Goal: Transaction & Acquisition: Download file/media

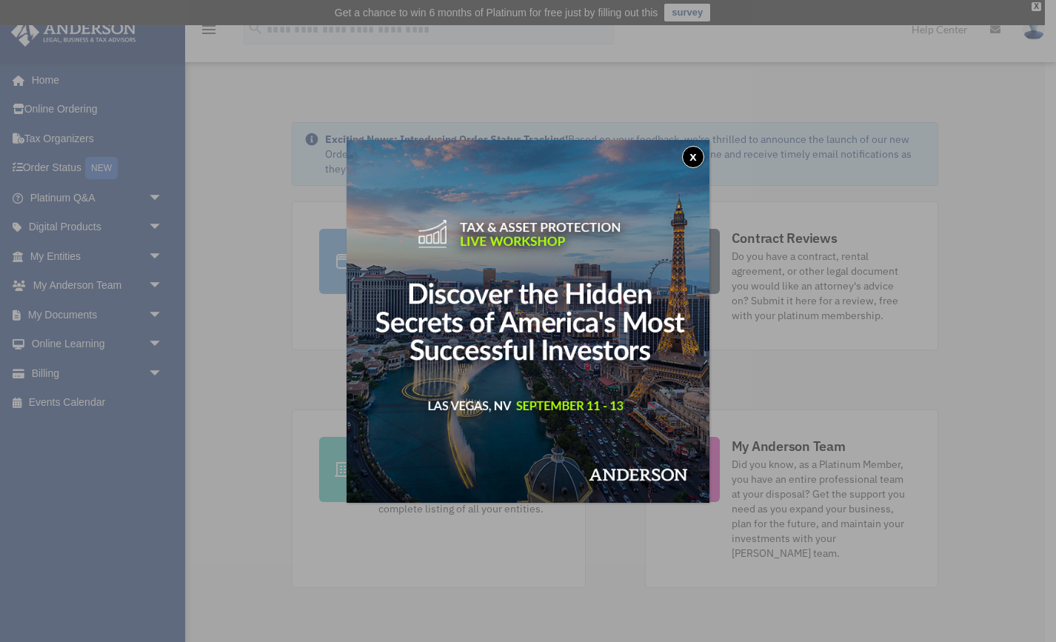
click at [696, 156] on button "x" at bounding box center [693, 157] width 22 height 22
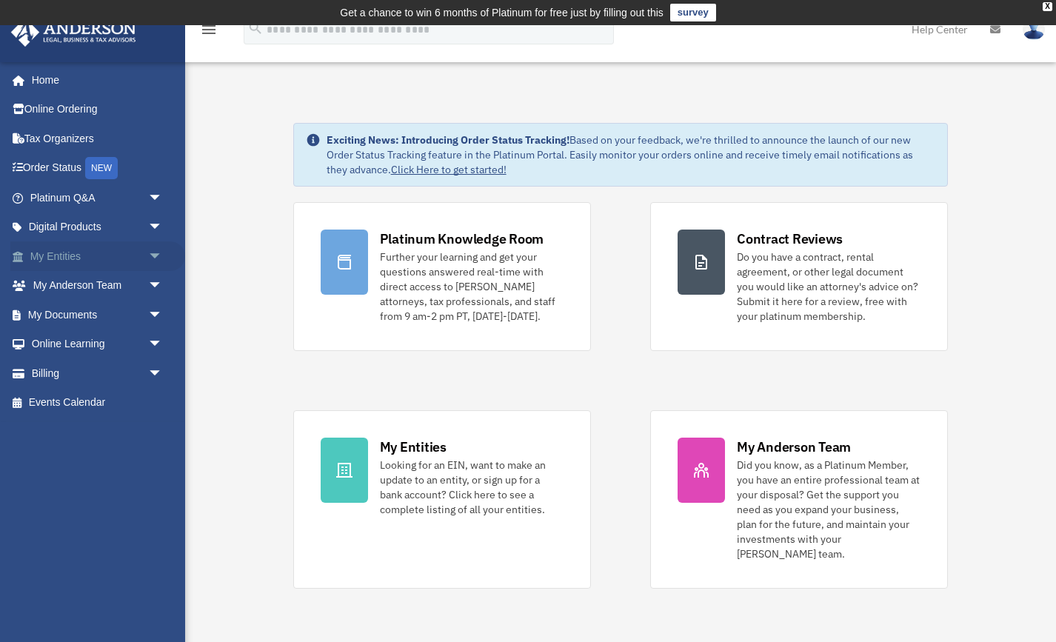
click at [76, 254] on link "My Entities arrow_drop_down" at bounding box center [97, 257] width 175 height 30
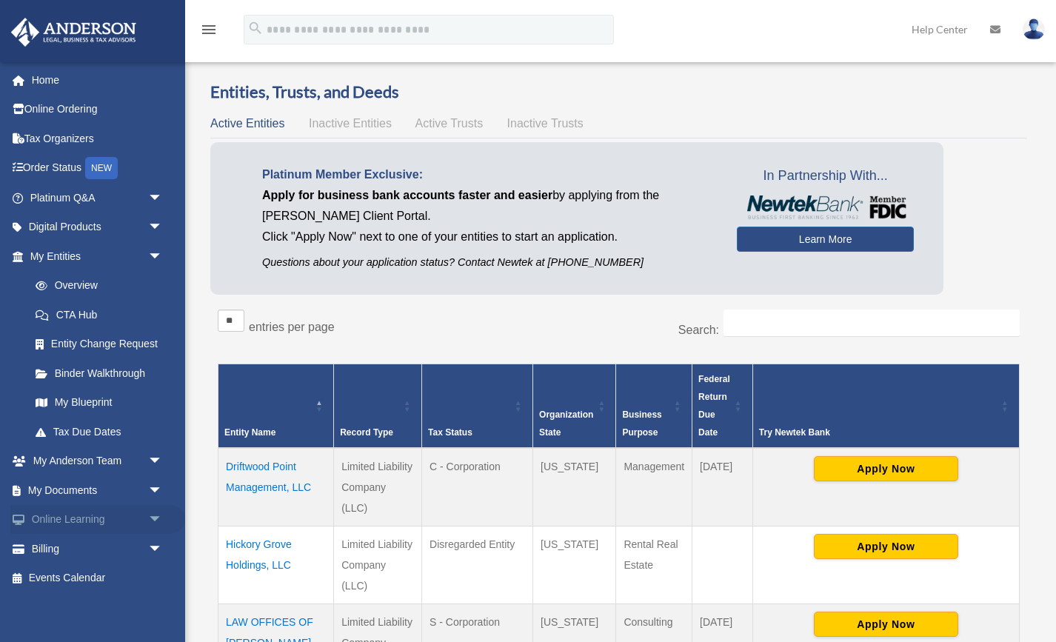
scroll to position [7, 0]
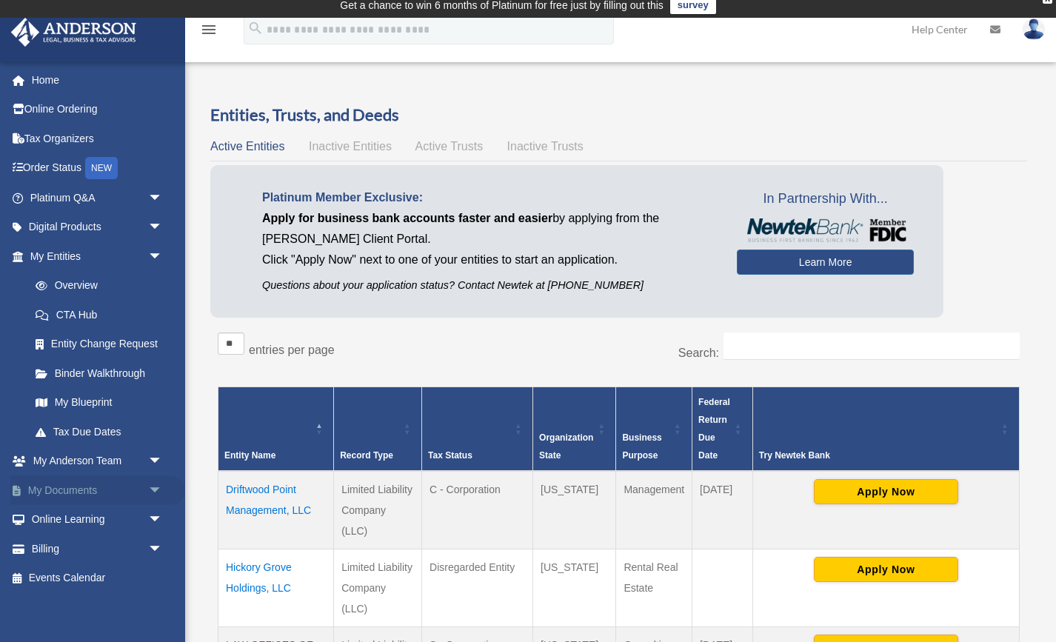
click at [73, 491] on link "My Documents arrow_drop_down" at bounding box center [97, 491] width 175 height 30
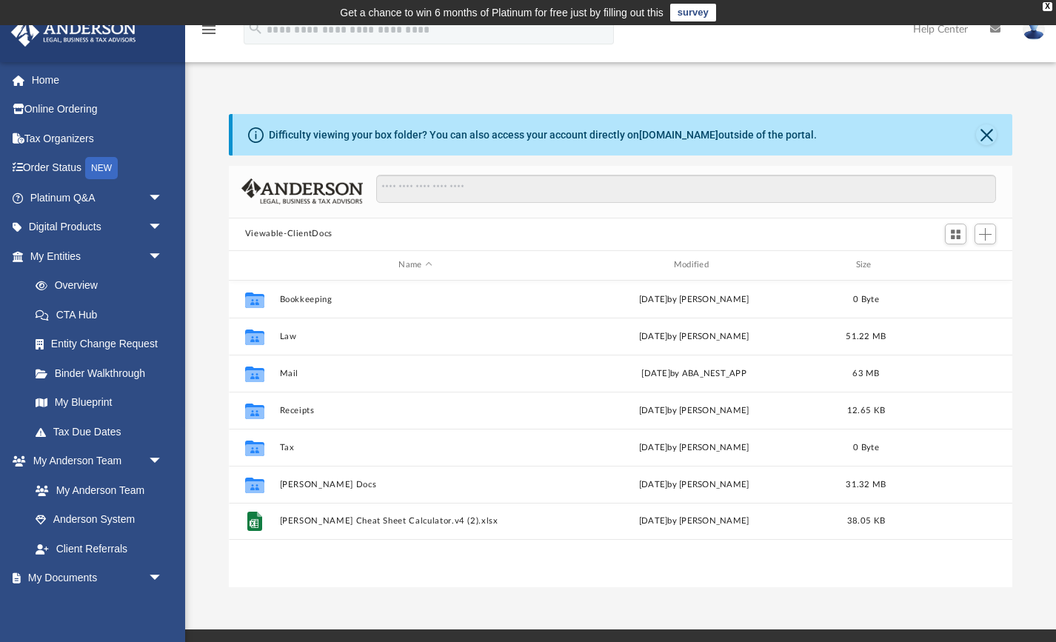
scroll to position [337, 785]
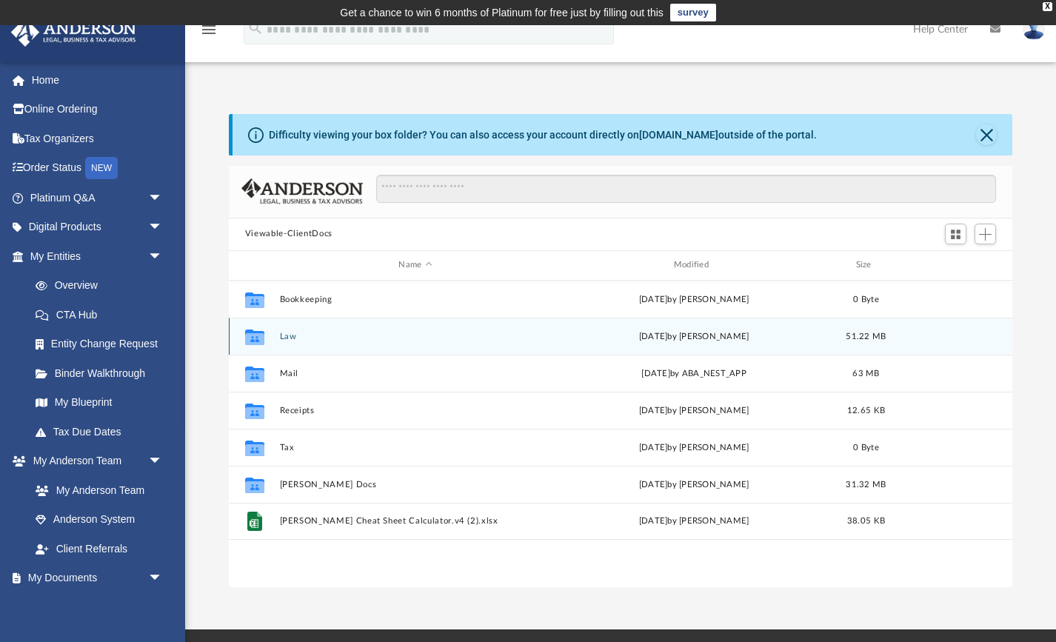
click at [282, 335] on button "Law" at bounding box center [415, 336] width 272 height 10
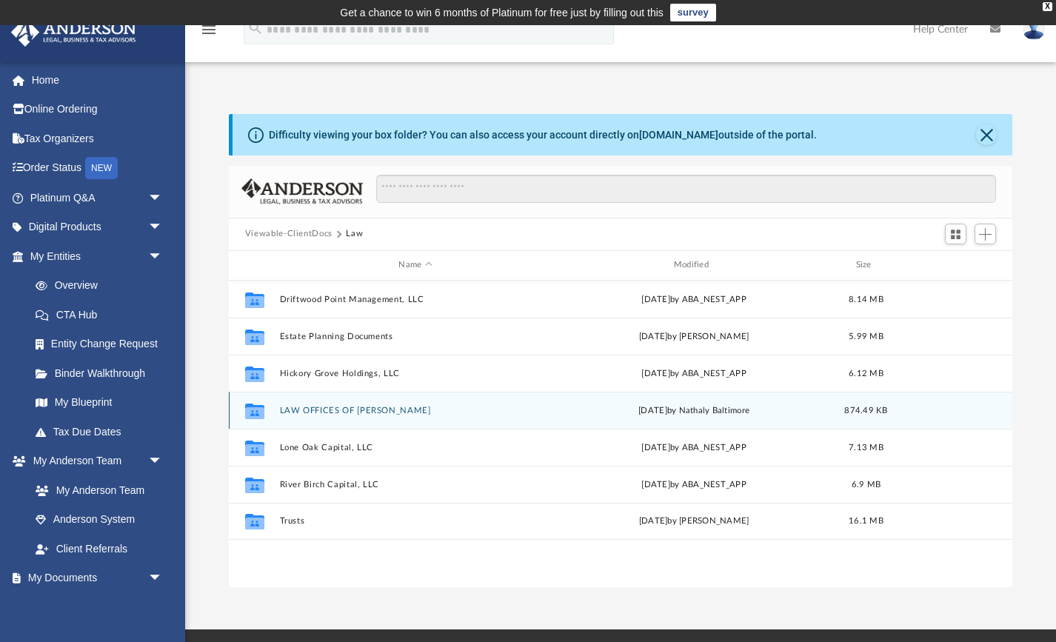
click at [327, 410] on button "LAW OFFICES OF LINDSAY VANIK PLLC" at bounding box center [415, 410] width 272 height 10
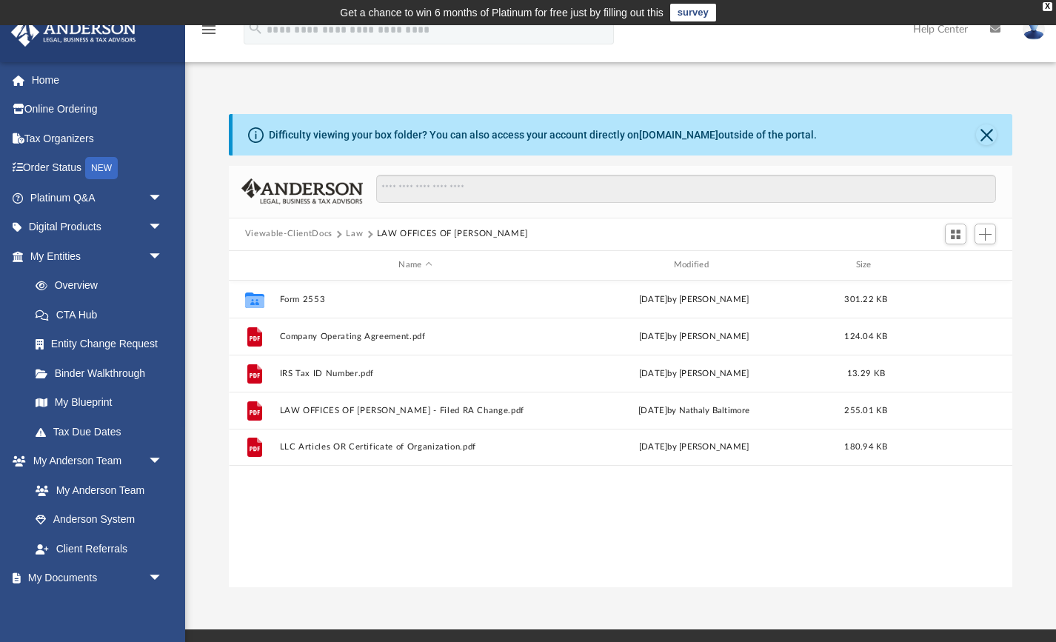
click at [353, 233] on button "Law" at bounding box center [354, 233] width 17 height 13
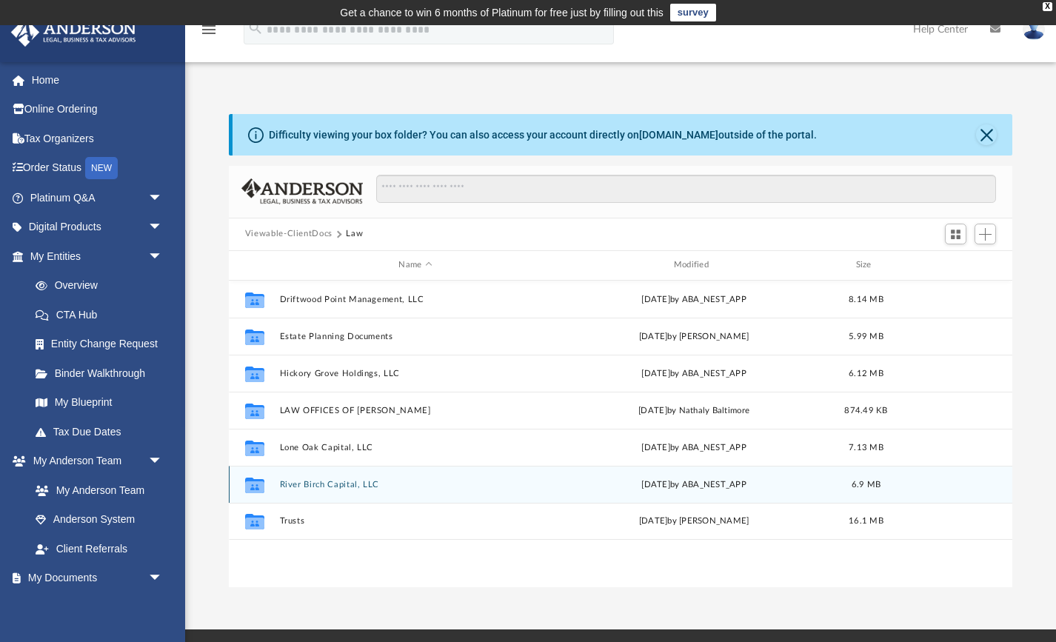
click at [333, 483] on button "River Birch Capital, LLC" at bounding box center [415, 484] width 272 height 10
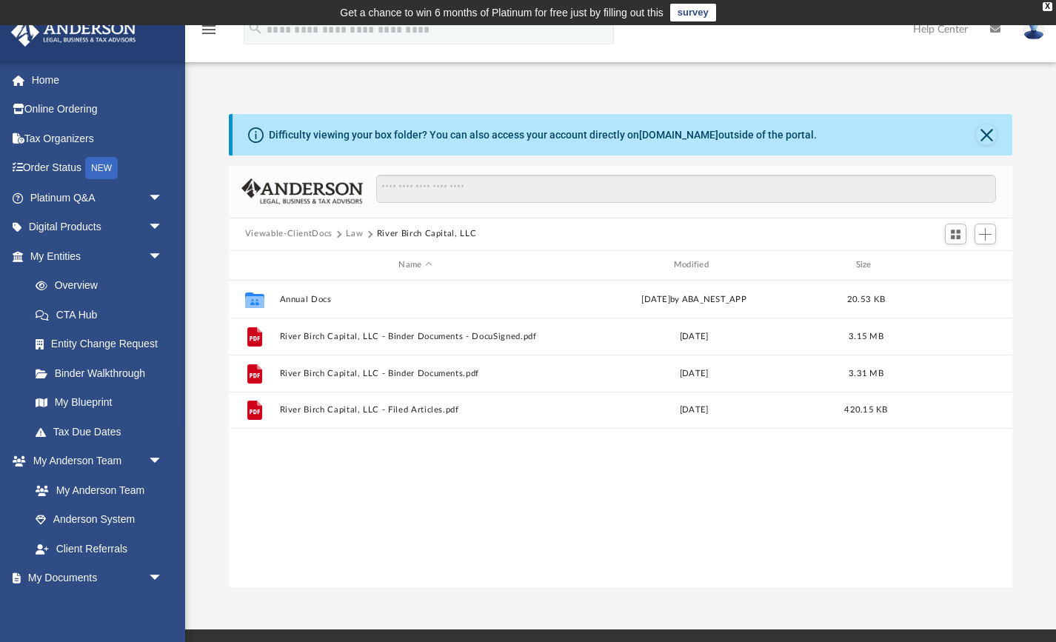
click at [353, 236] on button "Law" at bounding box center [354, 233] width 17 height 13
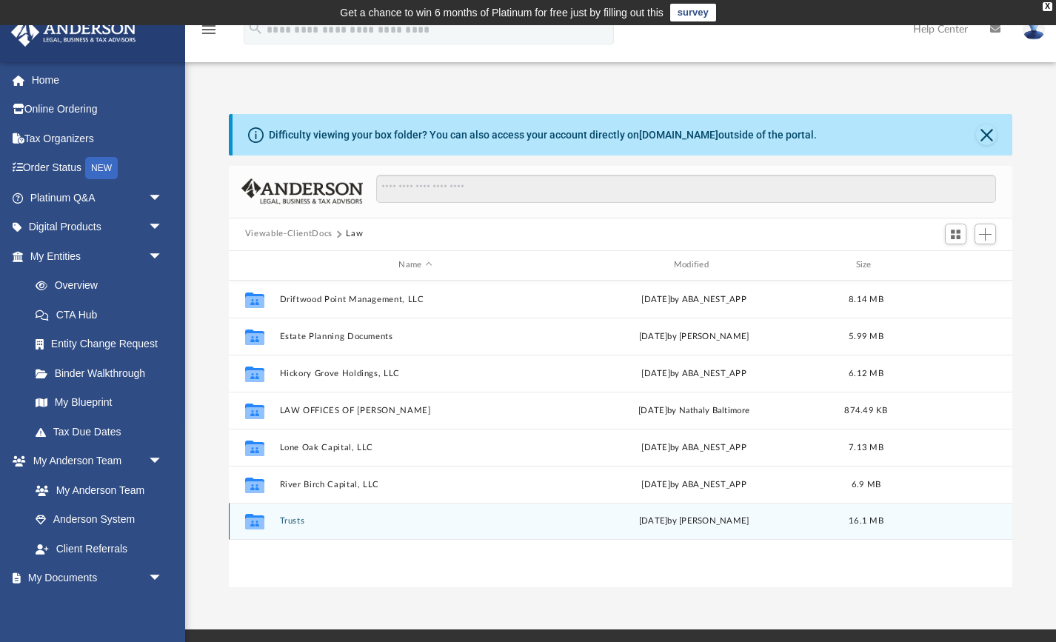
click at [284, 519] on button "Trusts" at bounding box center [415, 521] width 272 height 10
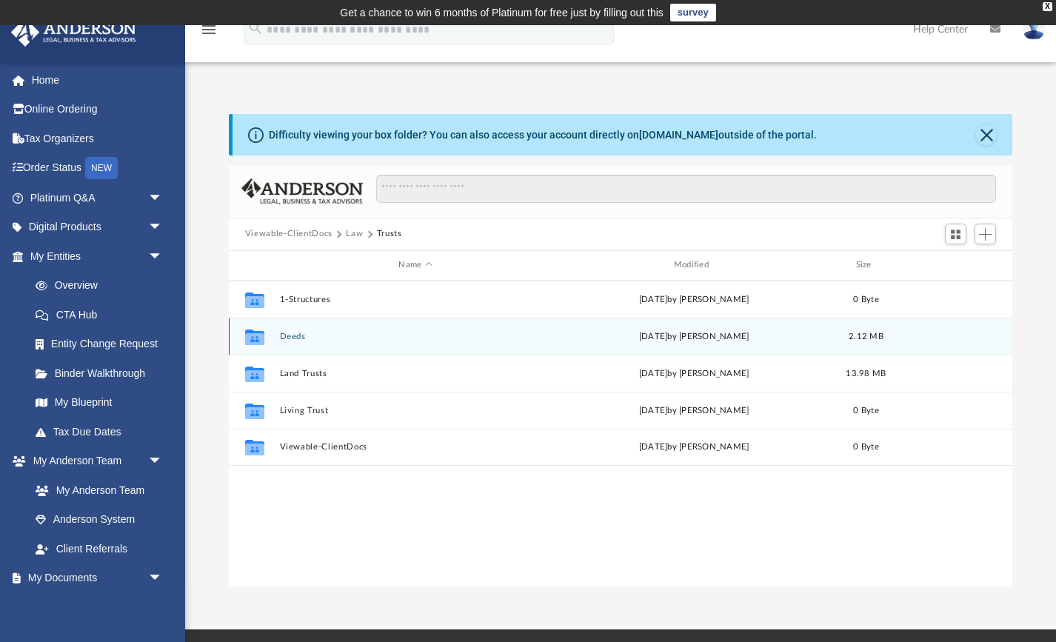
click at [290, 339] on button "Deeds" at bounding box center [415, 336] width 272 height 10
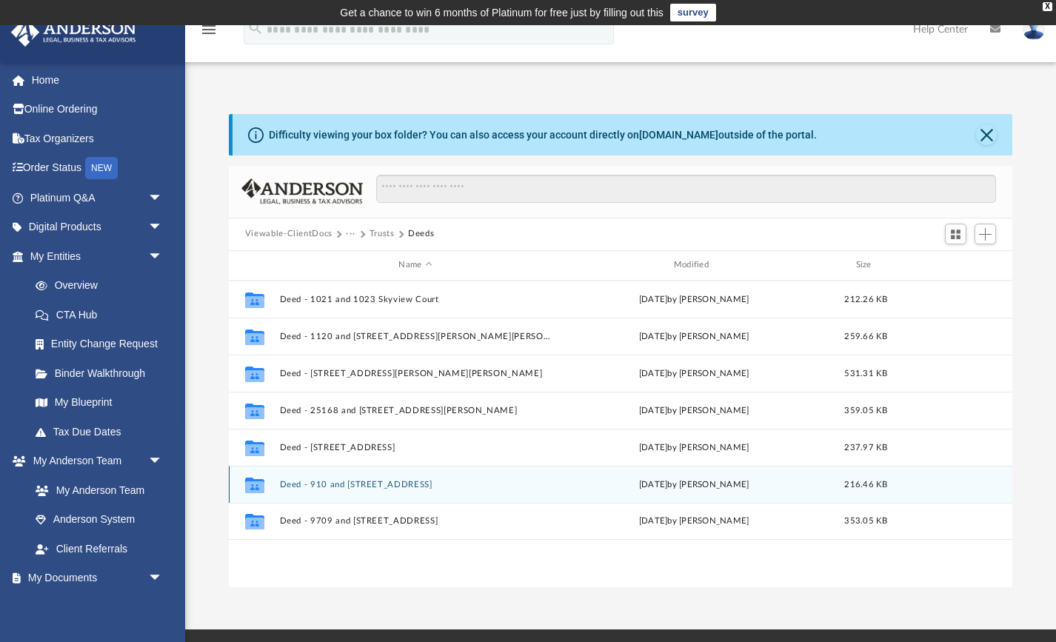
click at [350, 483] on button "Deed - 910 and 912 Skyview Drive" at bounding box center [415, 484] width 272 height 10
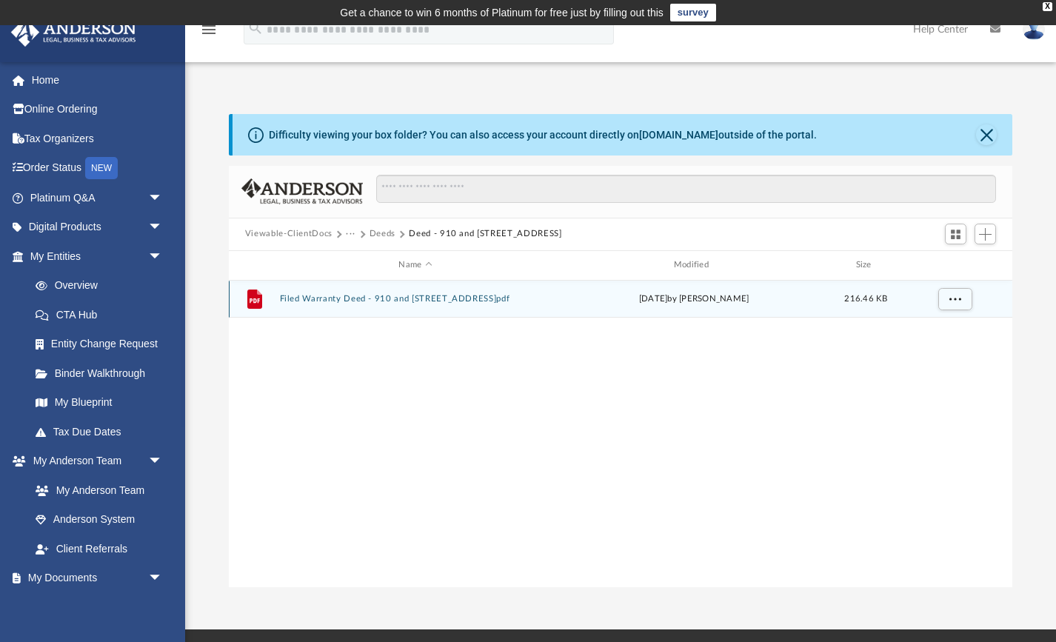
click at [336, 300] on button "Filed Warranty Deed - 910 and 912 Skyview Drive.pdf" at bounding box center [415, 299] width 272 height 10
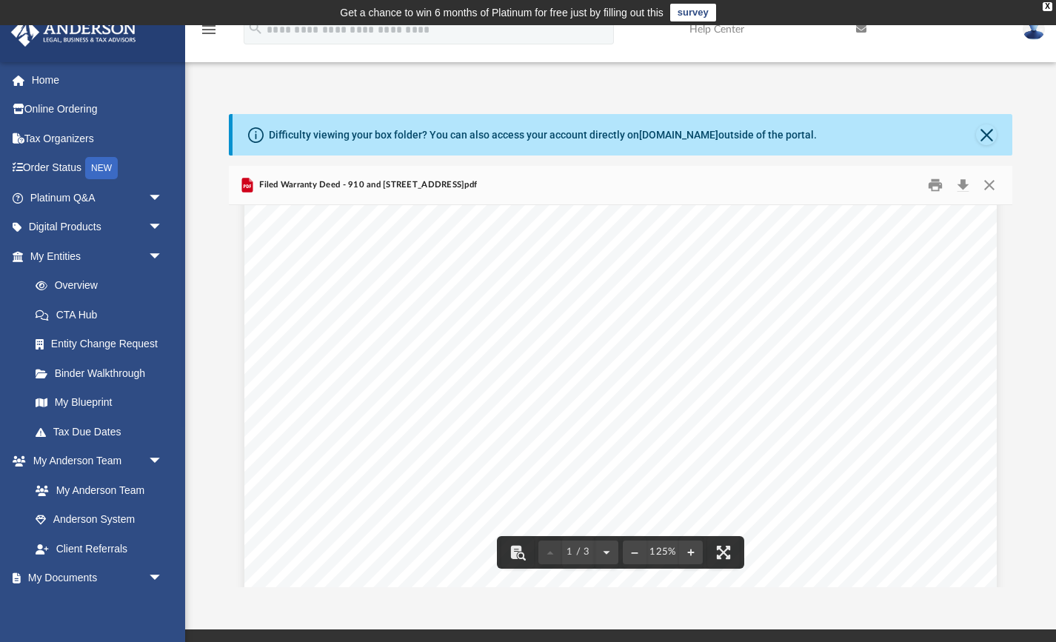
scroll to position [122, 0]
drag, startPoint x: 353, startPoint y: 410, endPoint x: 466, endPoint y: 442, distance: 117.7
click at [466, 442] on div "Page 1" at bounding box center [620, 580] width 753 height 972
click at [962, 186] on button "Download" at bounding box center [963, 184] width 27 height 23
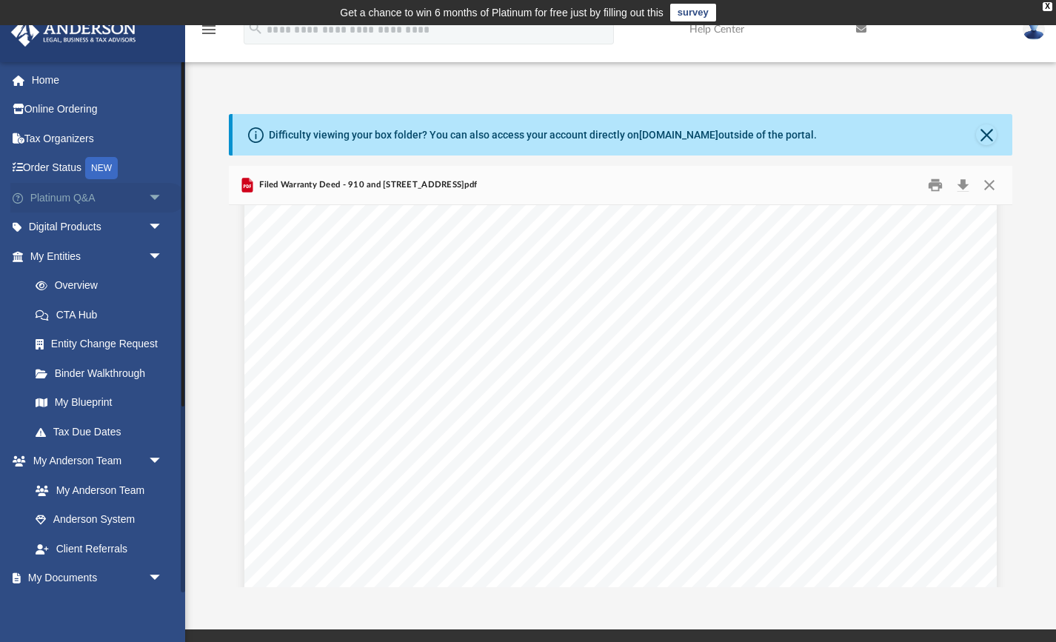
click at [66, 199] on link "Platinum Q&A arrow_drop_down" at bounding box center [97, 198] width 175 height 30
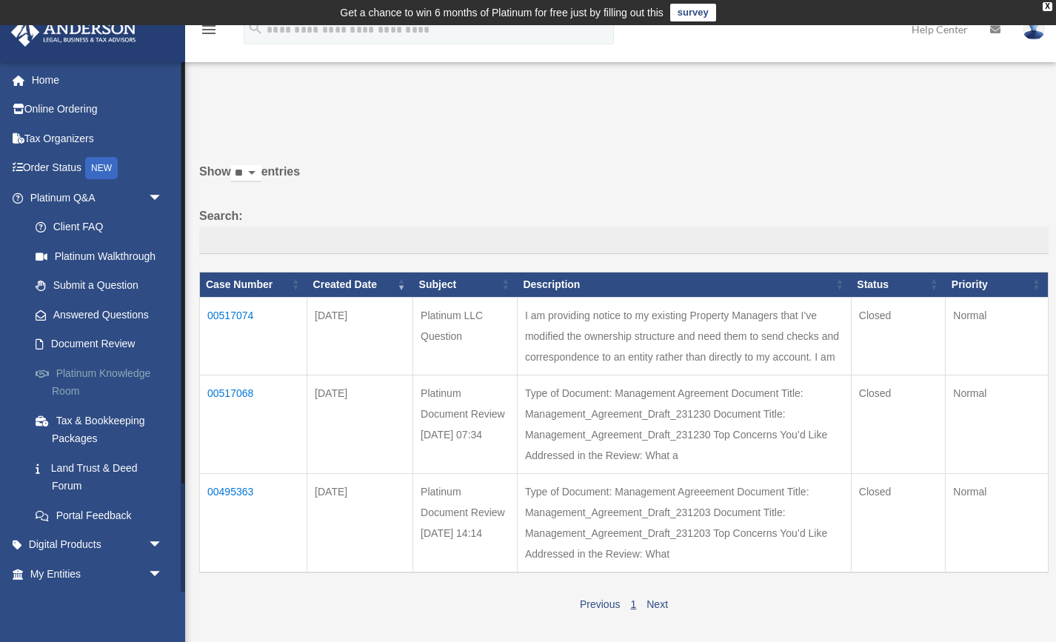
click at [110, 370] on link "Platinum Knowledge Room" at bounding box center [103, 382] width 164 height 47
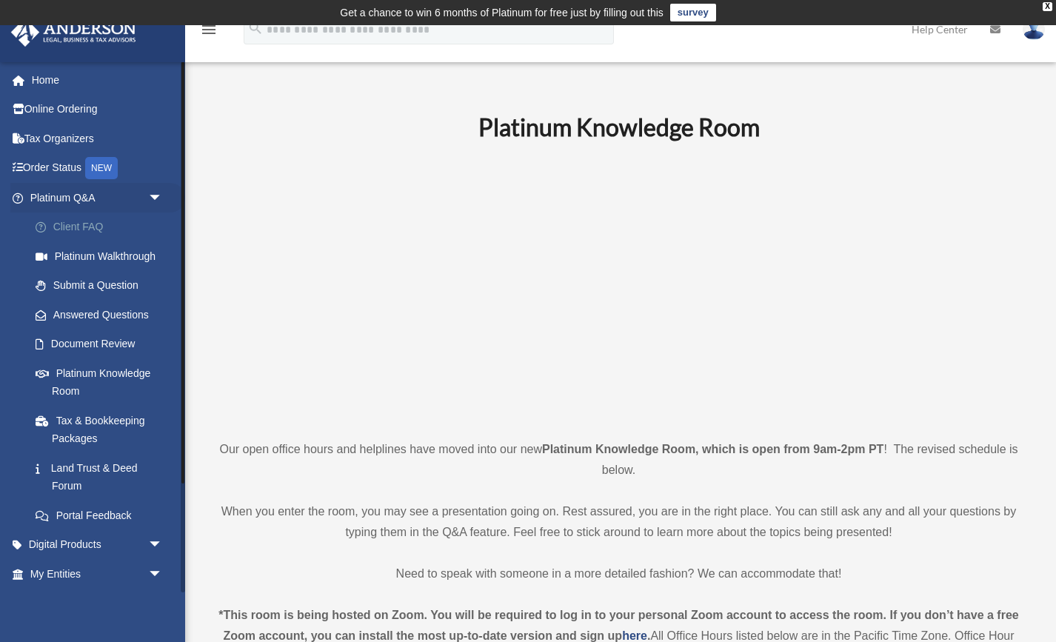
click at [73, 222] on link "Client FAQ" at bounding box center [103, 228] width 164 height 30
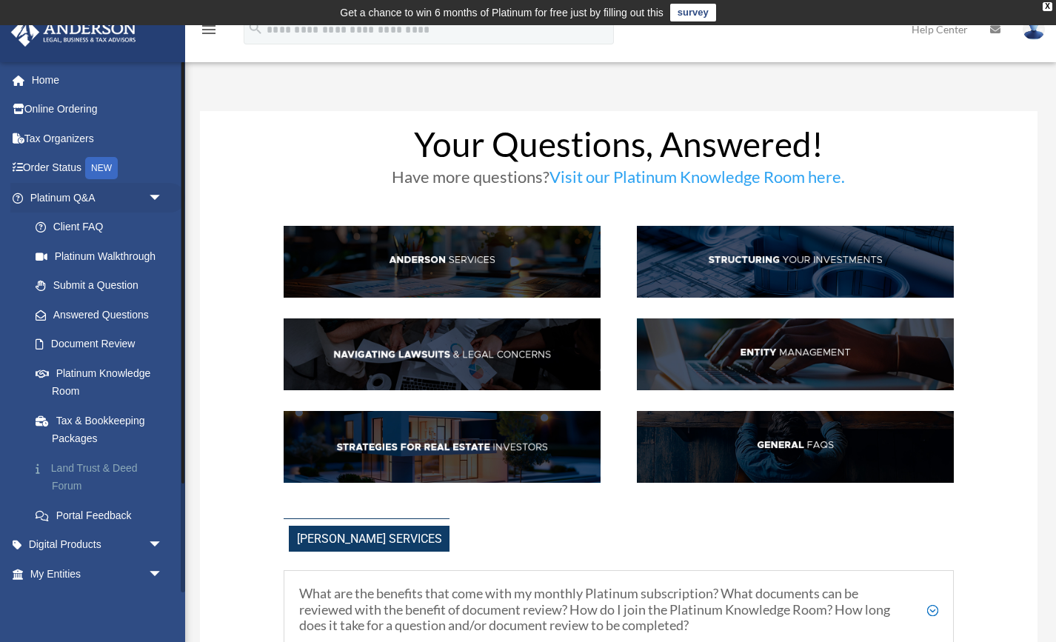
click at [99, 476] on link "Land Trust & Deed Forum" at bounding box center [103, 476] width 164 height 47
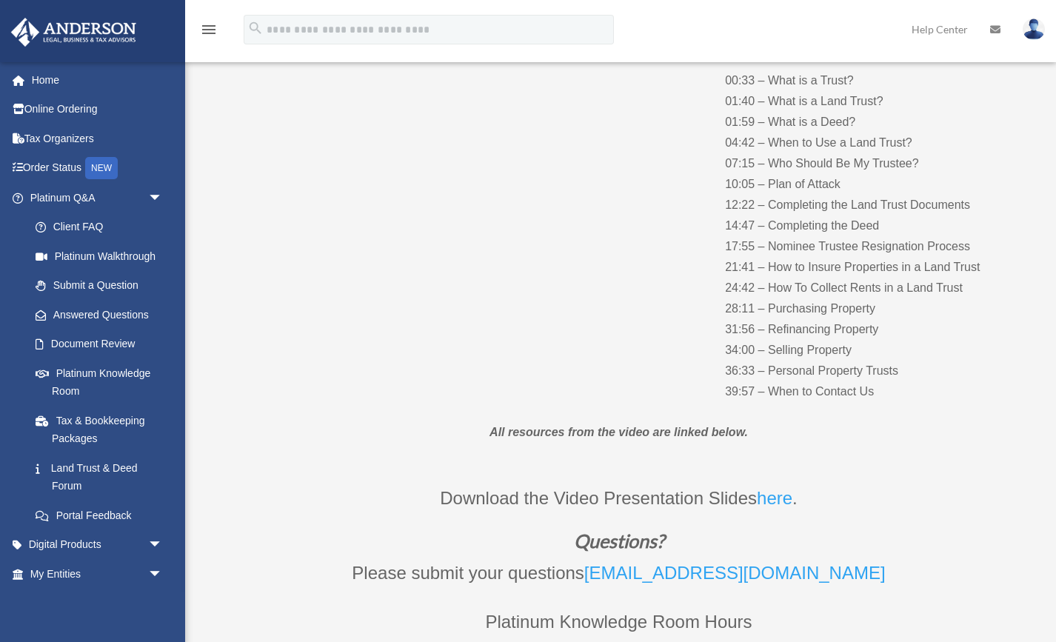
scroll to position [222, 0]
click at [729, 348] on p "00:33 – What is a Trust? 01:40 – What is a Land Trust? 01:59 – What is a Deed? …" at bounding box center [871, 236] width 293 height 332
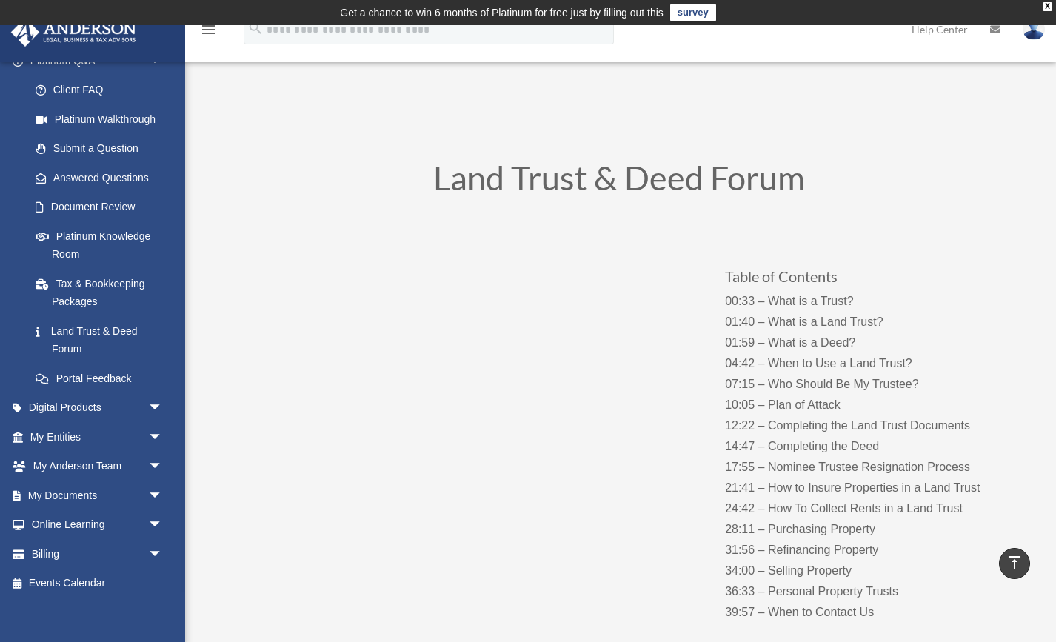
scroll to position [0, 0]
click at [70, 484] on link "My Documents arrow_drop_down" at bounding box center [97, 496] width 175 height 30
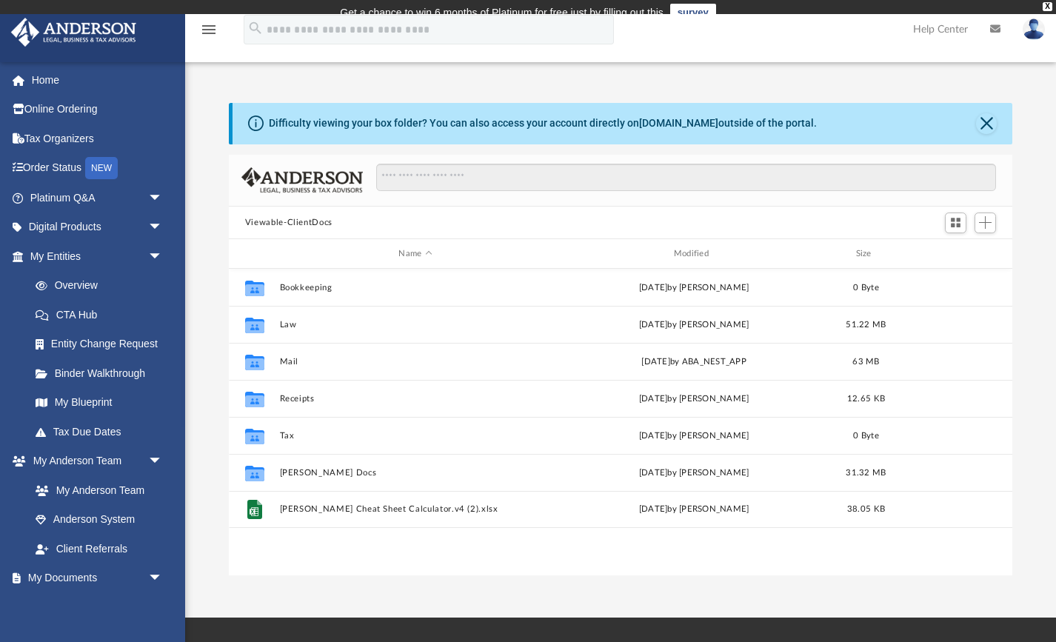
scroll to position [337, 785]
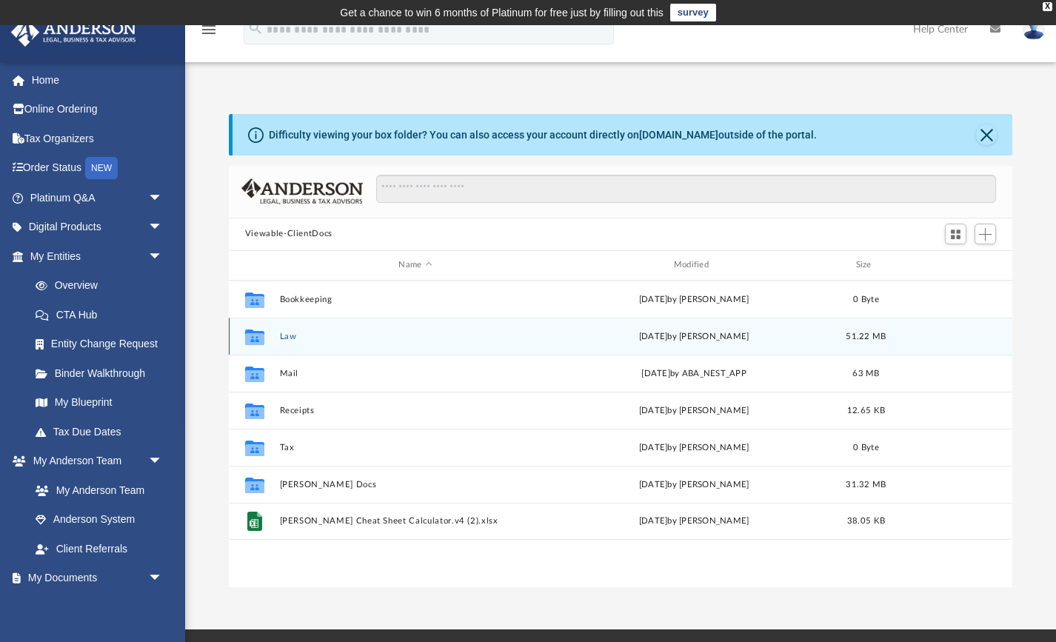
click at [286, 333] on button "Law" at bounding box center [415, 336] width 272 height 10
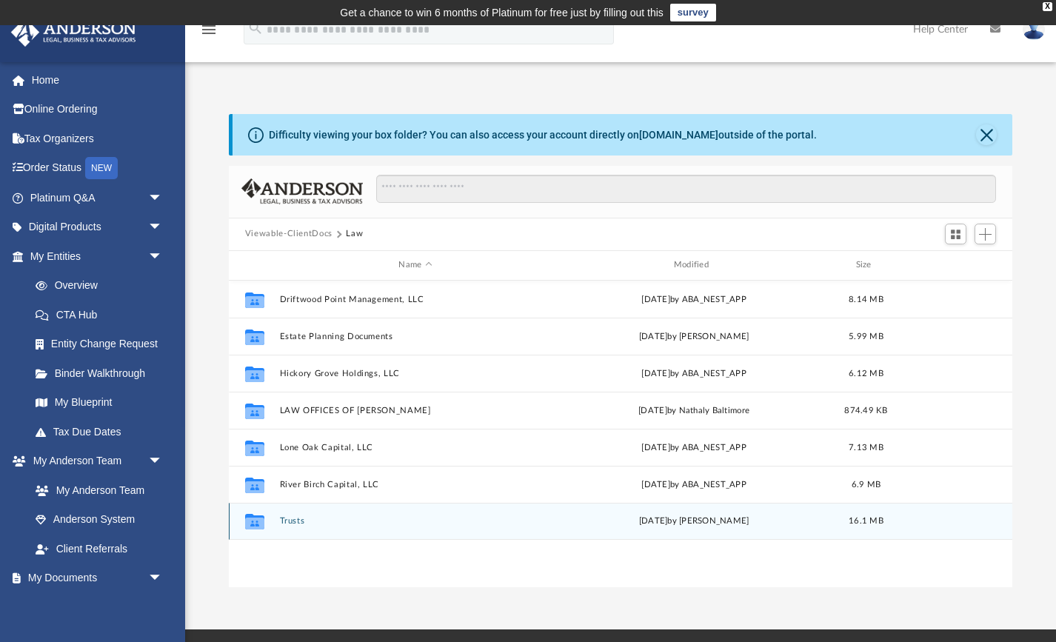
click at [282, 525] on button "Trusts" at bounding box center [415, 521] width 272 height 10
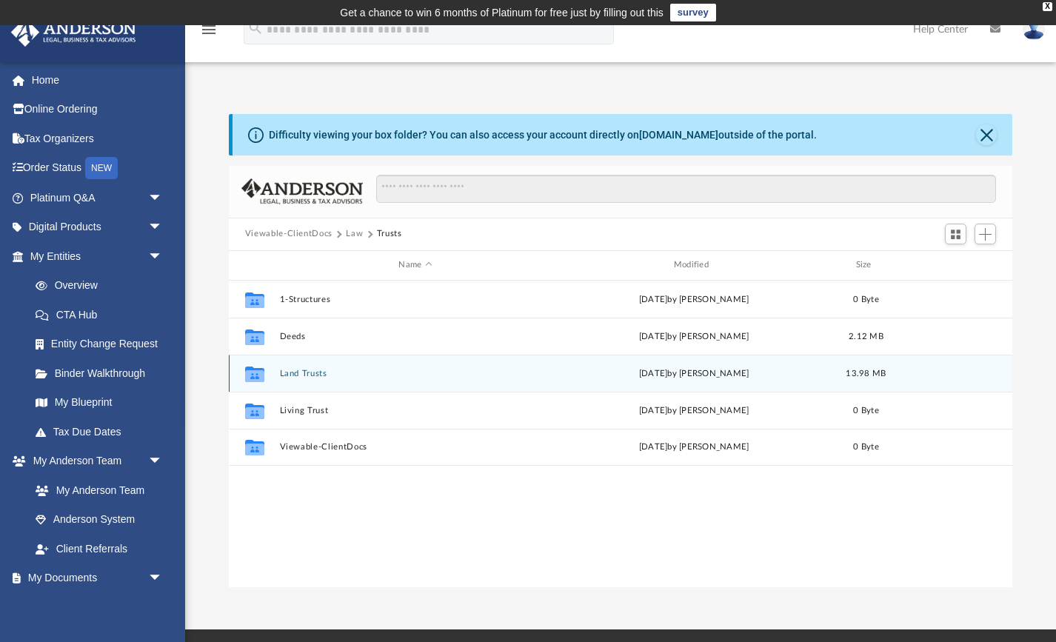
click at [300, 372] on button "Land Trusts" at bounding box center [415, 373] width 272 height 10
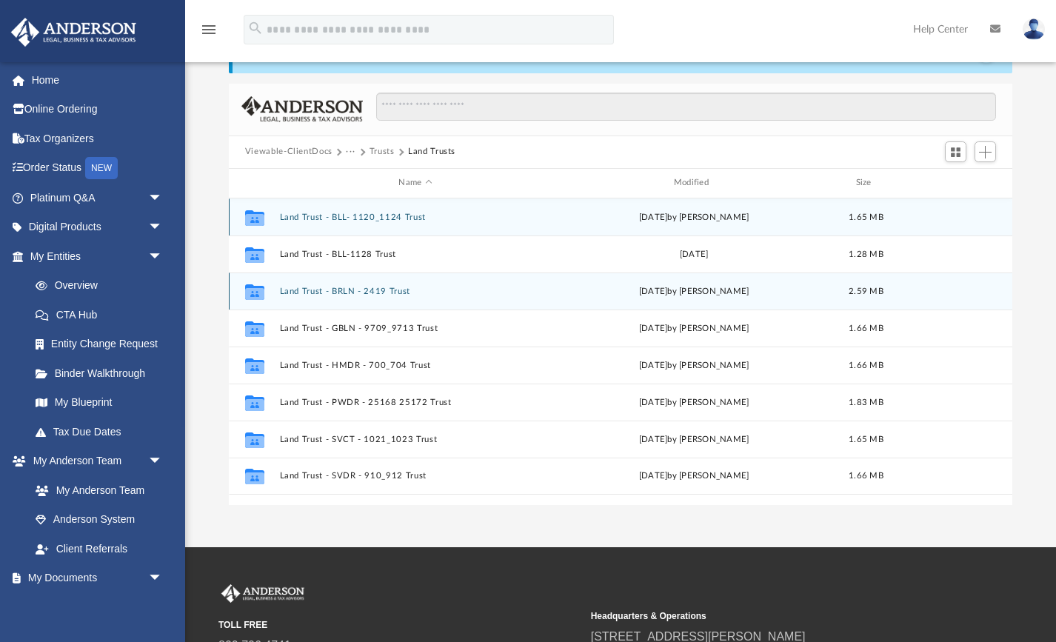
scroll to position [93, 0]
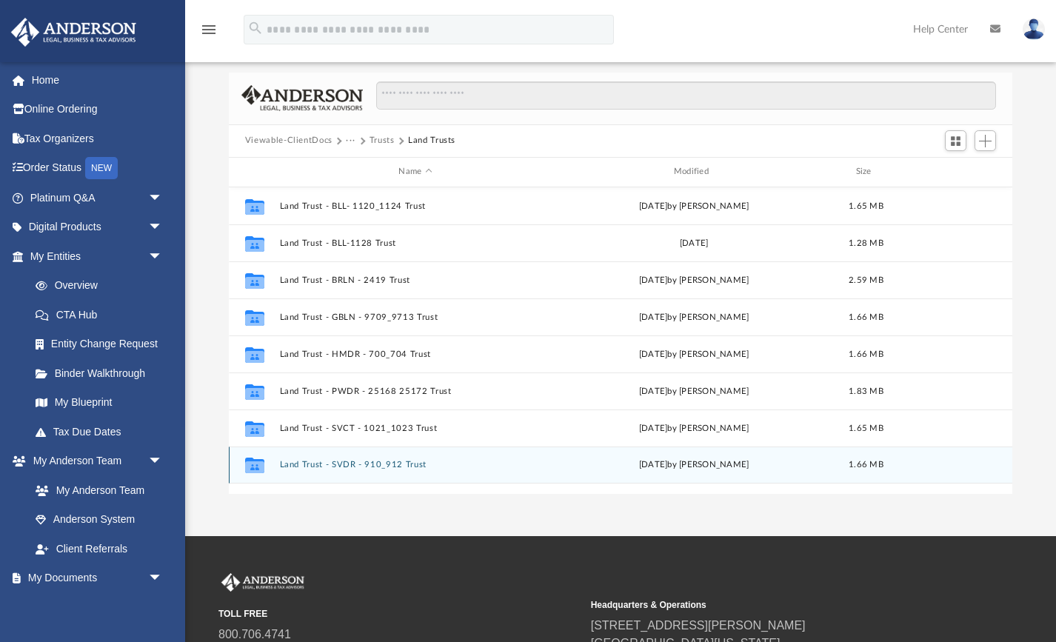
click at [367, 462] on button "Land Trust - SVDR - 910_912 Trust" at bounding box center [415, 465] width 272 height 10
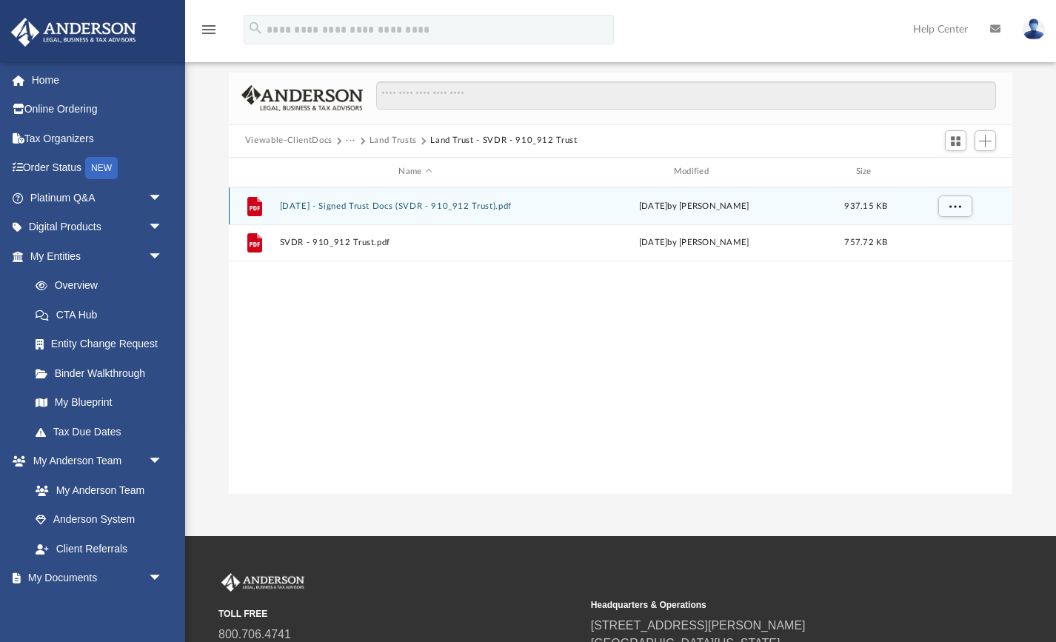
click at [395, 205] on button "2023.10.18 - Signed Trust Docs (SVDR - 910_912 Trust).pdf" at bounding box center [415, 206] width 272 height 10
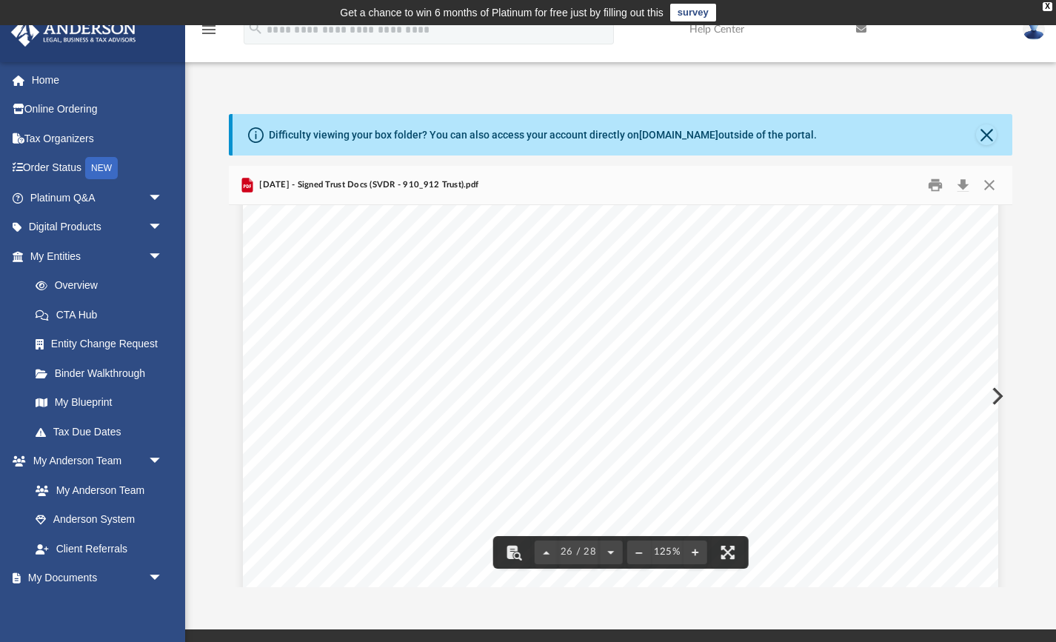
scroll to position [25062, 0]
click at [220, 349] on div "Difficulty viewing your box folder? You can also access your account directly o…" at bounding box center [620, 350] width 871 height 473
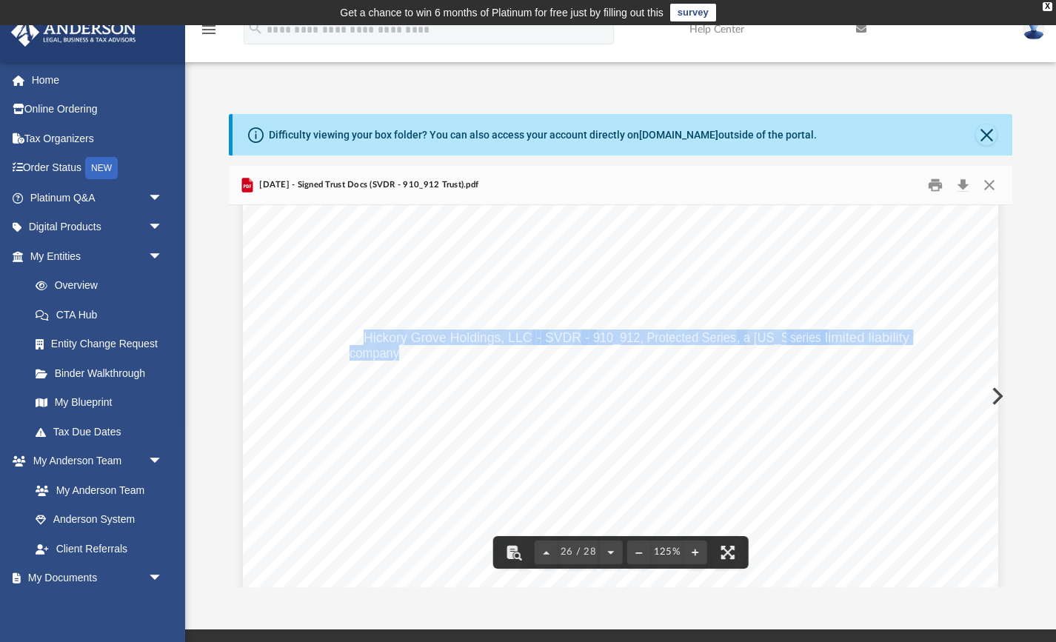
drag, startPoint x: 398, startPoint y: 358, endPoint x: 363, endPoint y: 334, distance: 42.1
click at [363, 334] on div "Assignment of the Beneficial Interest In T he SVDR - 910_912 Trust THIS ASSIGNM…" at bounding box center [621, 651] width 756 height 978
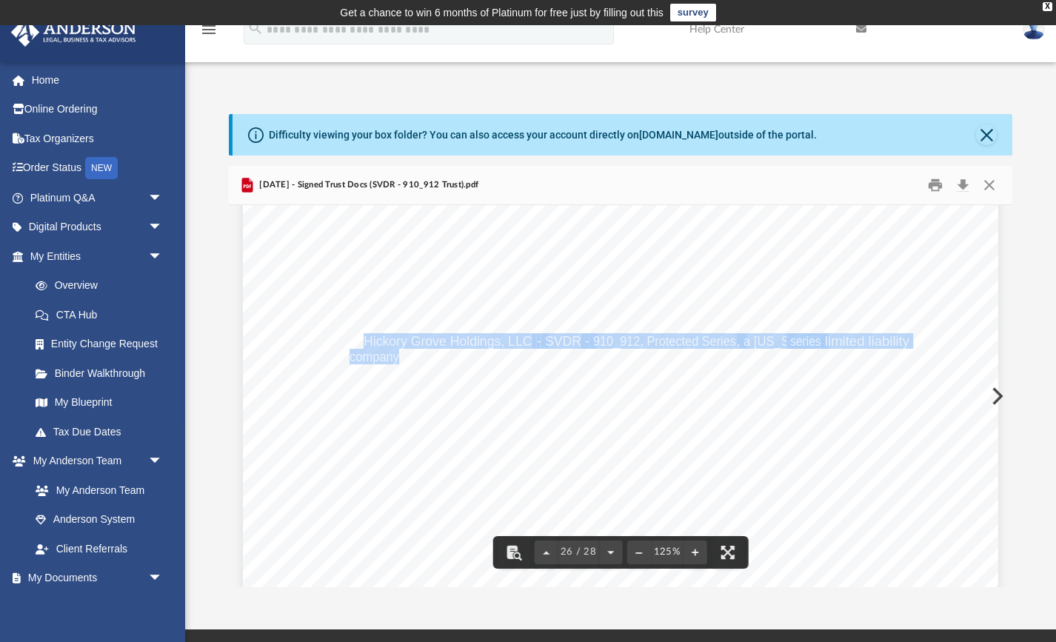
scroll to position [25061, 0]
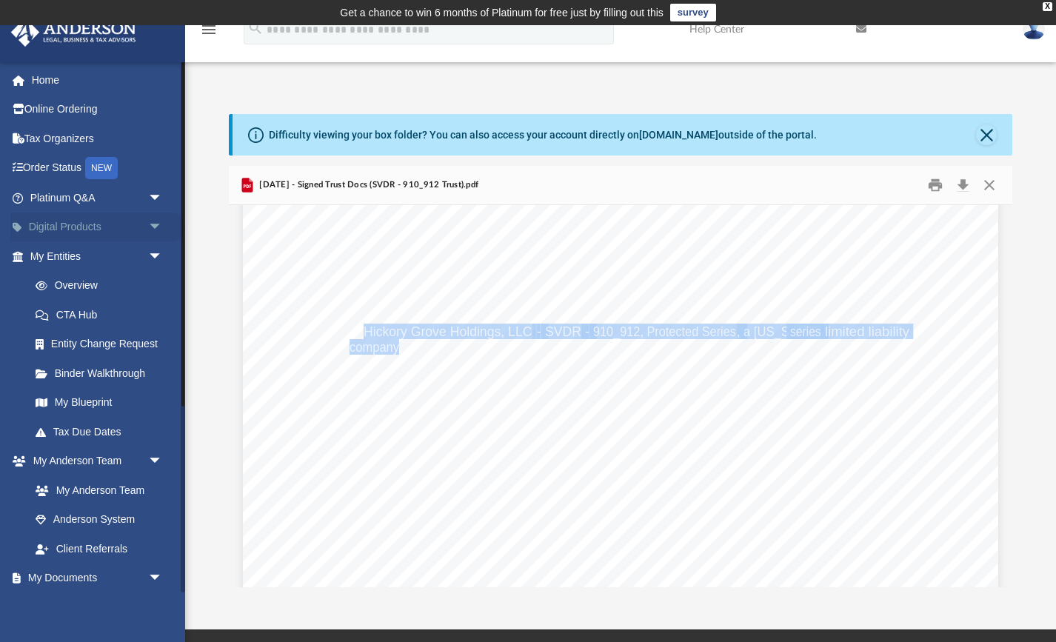
click at [96, 225] on link "Digital Products arrow_drop_down" at bounding box center [97, 228] width 175 height 30
click at [159, 198] on span "arrow_drop_down" at bounding box center [163, 198] width 30 height 30
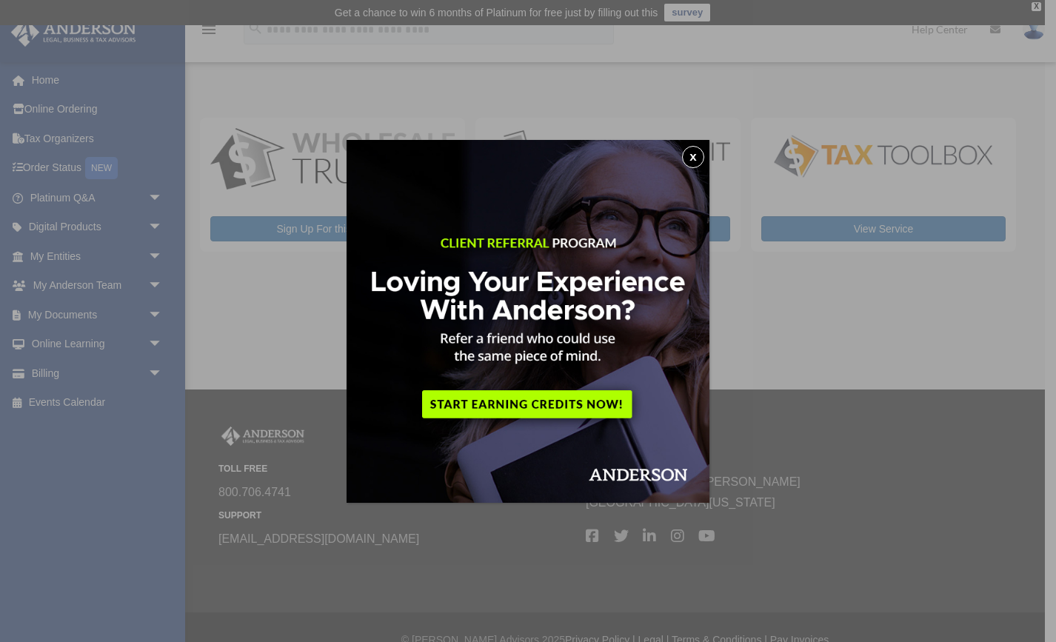
click at [153, 195] on div "x" at bounding box center [528, 321] width 1056 height 642
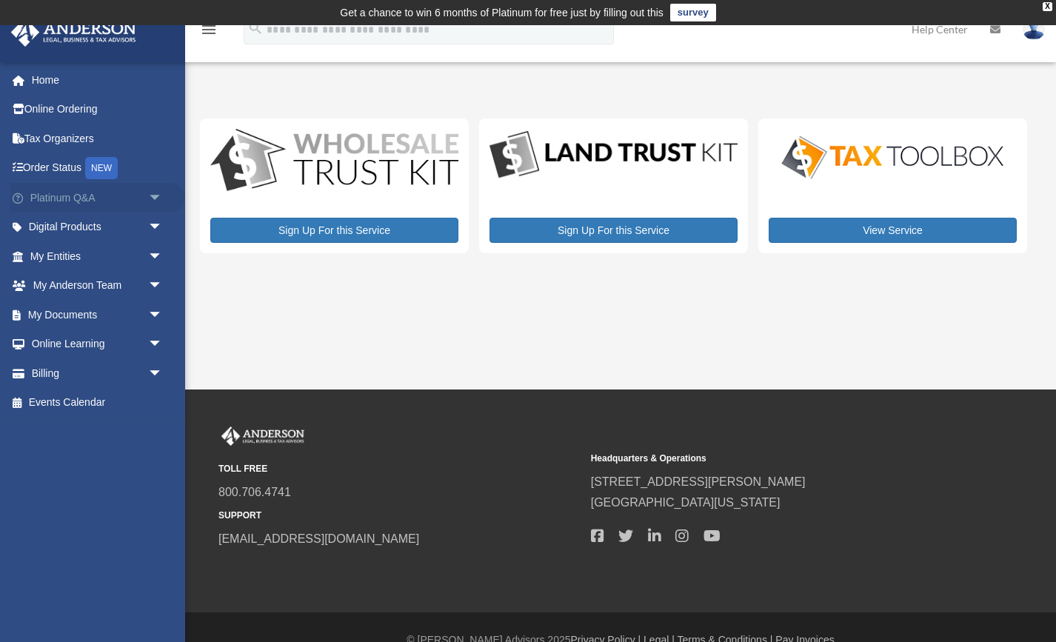
click at [153, 195] on span "arrow_drop_down" at bounding box center [163, 198] width 30 height 30
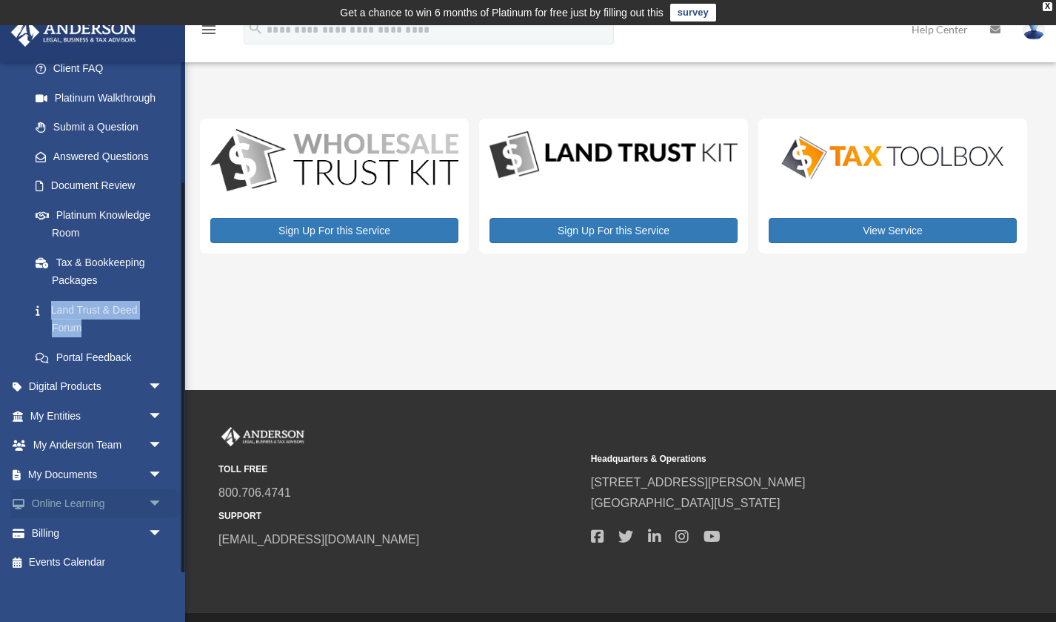
scroll to position [158, 0]
click at [63, 468] on link "My Documents arrow_drop_down" at bounding box center [97, 475] width 175 height 30
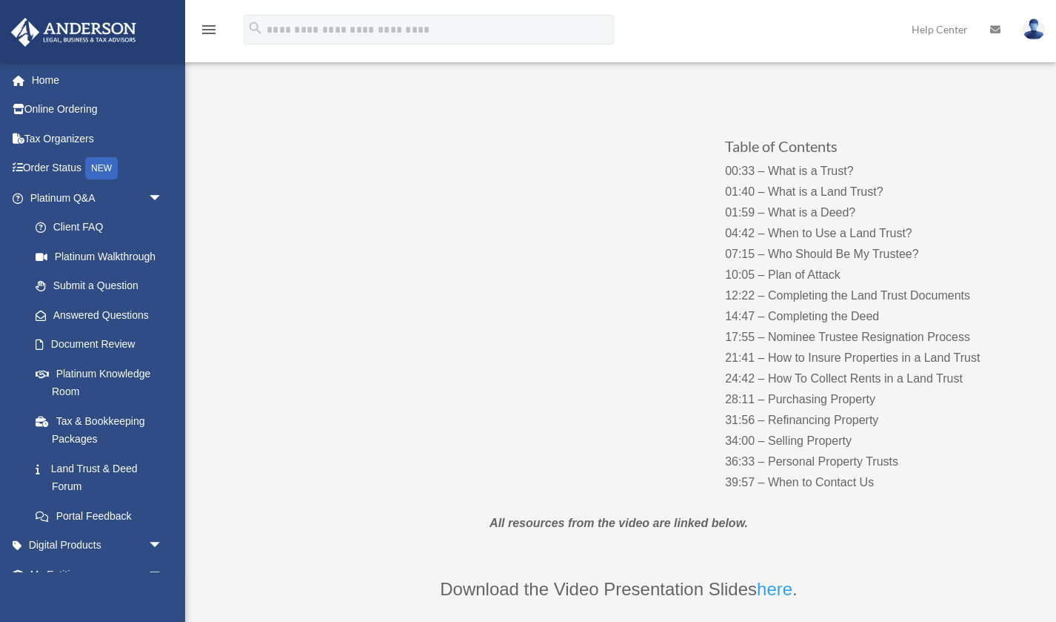
scroll to position [116, 0]
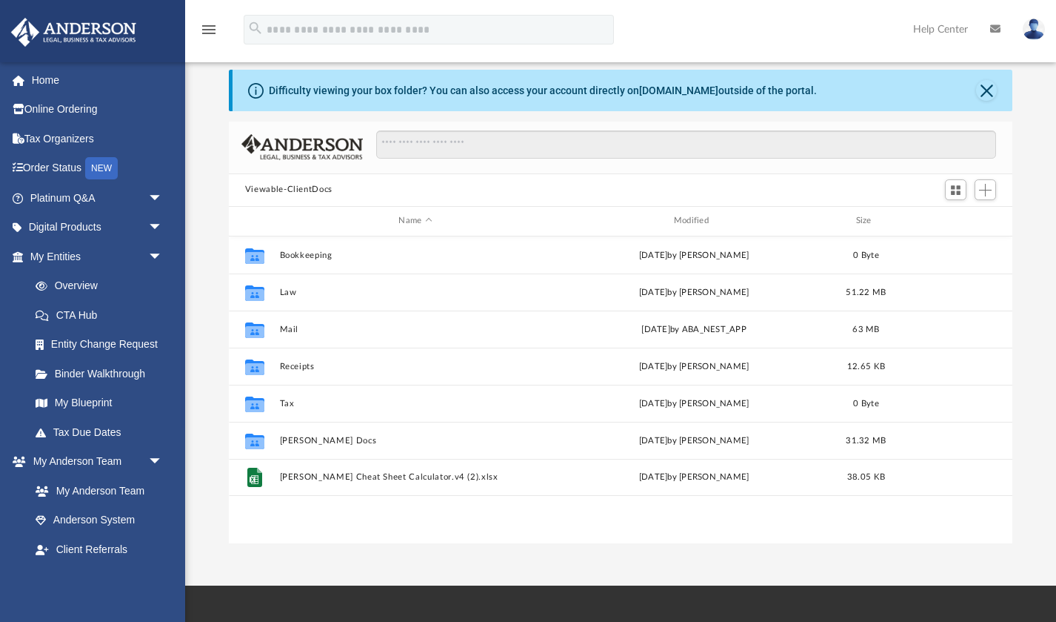
scroll to position [59, 0]
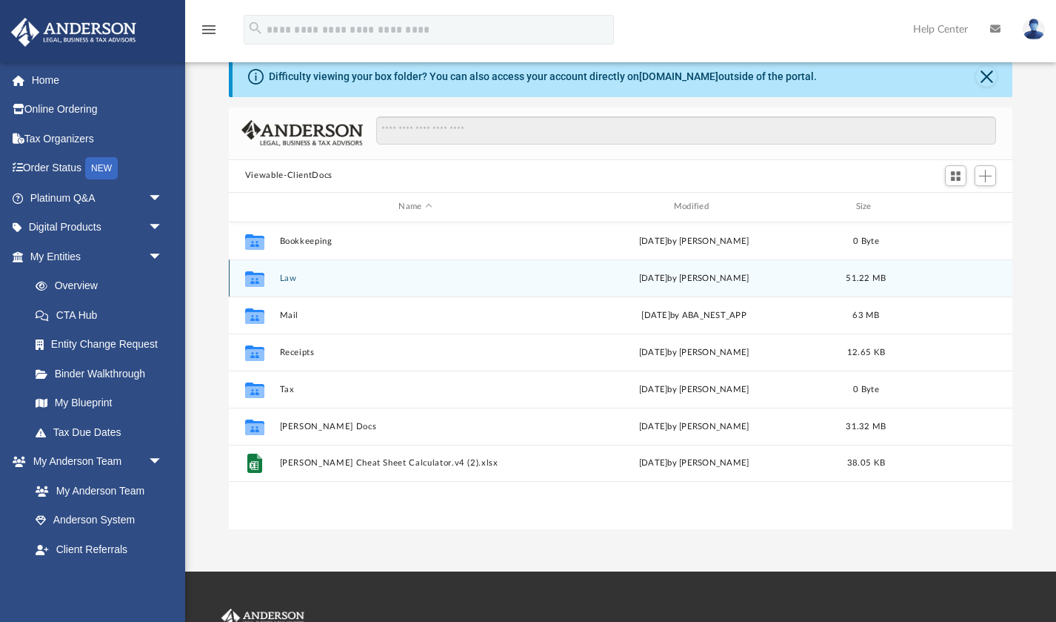
click at [284, 276] on button "Law" at bounding box center [415, 278] width 272 height 10
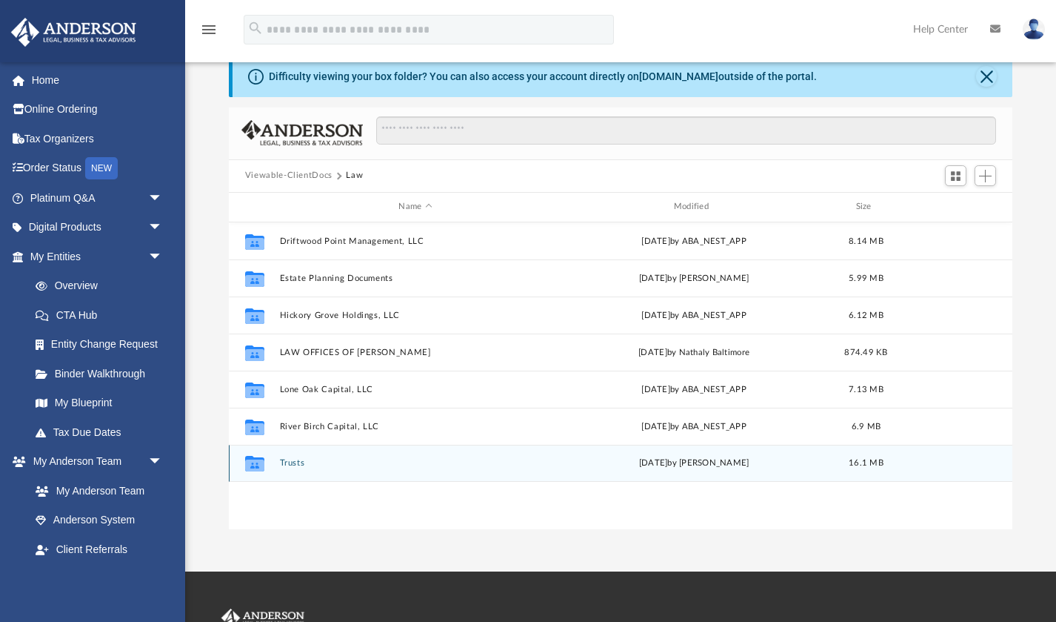
click at [289, 467] on button "Trusts" at bounding box center [415, 463] width 272 height 10
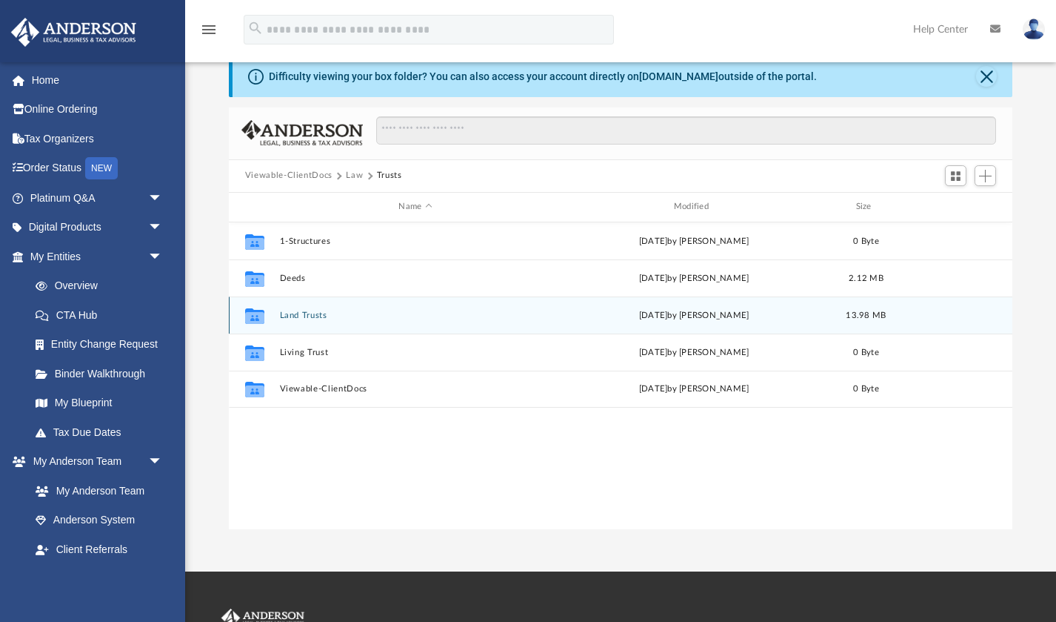
click at [299, 314] on button "Land Trusts" at bounding box center [415, 315] width 272 height 10
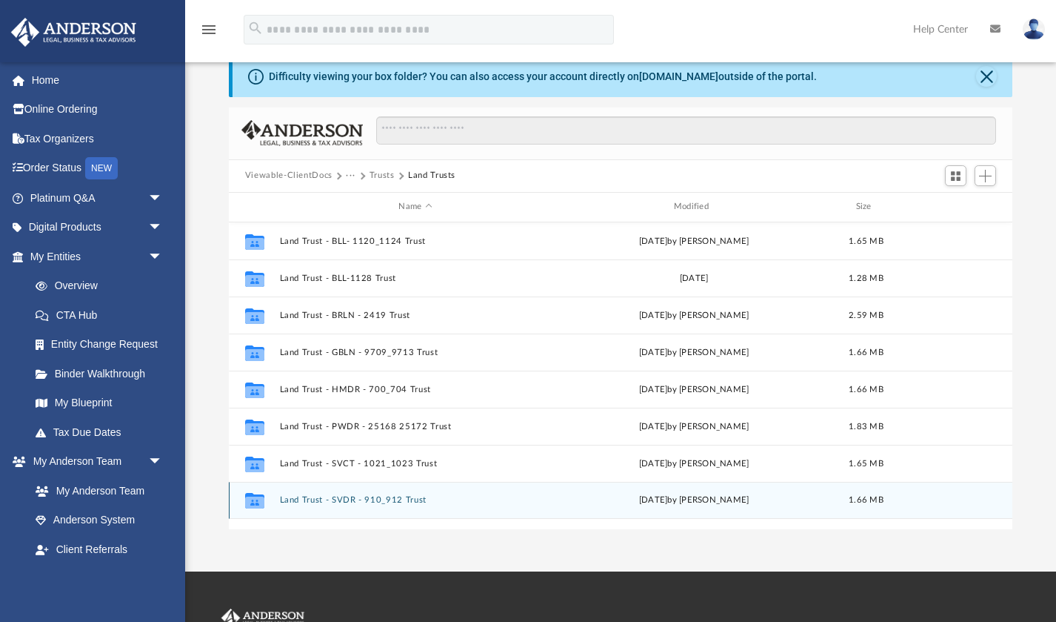
click at [342, 497] on button "Land Trust - SVDR - 910_912 Trust" at bounding box center [415, 500] width 272 height 10
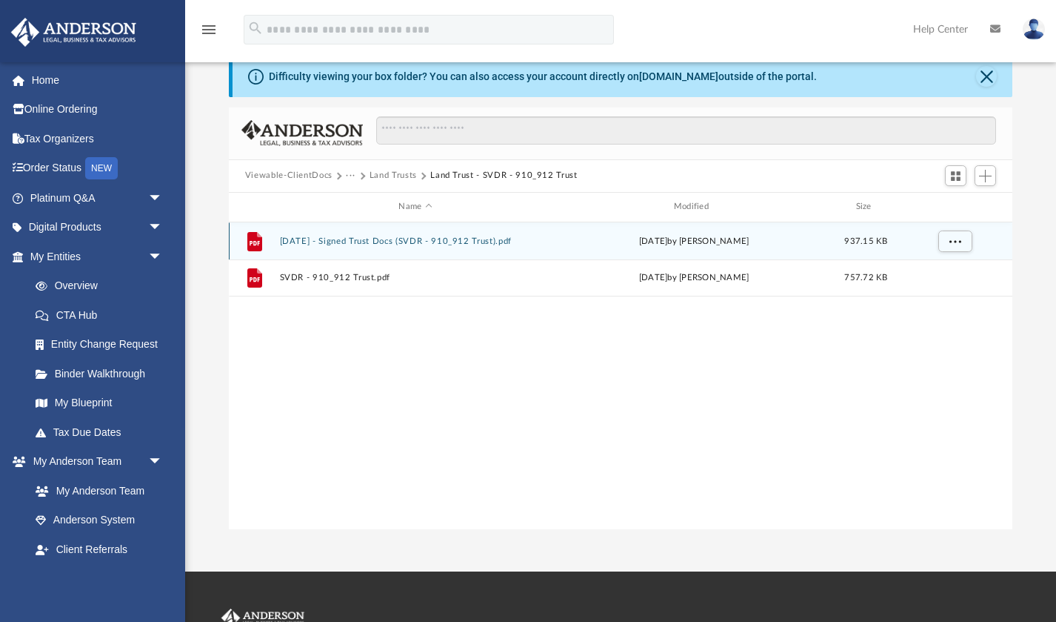
click at [373, 239] on button "[DATE] - Signed Trust Docs (SVDR - 910_912 Trust).pdf" at bounding box center [415, 241] width 272 height 10
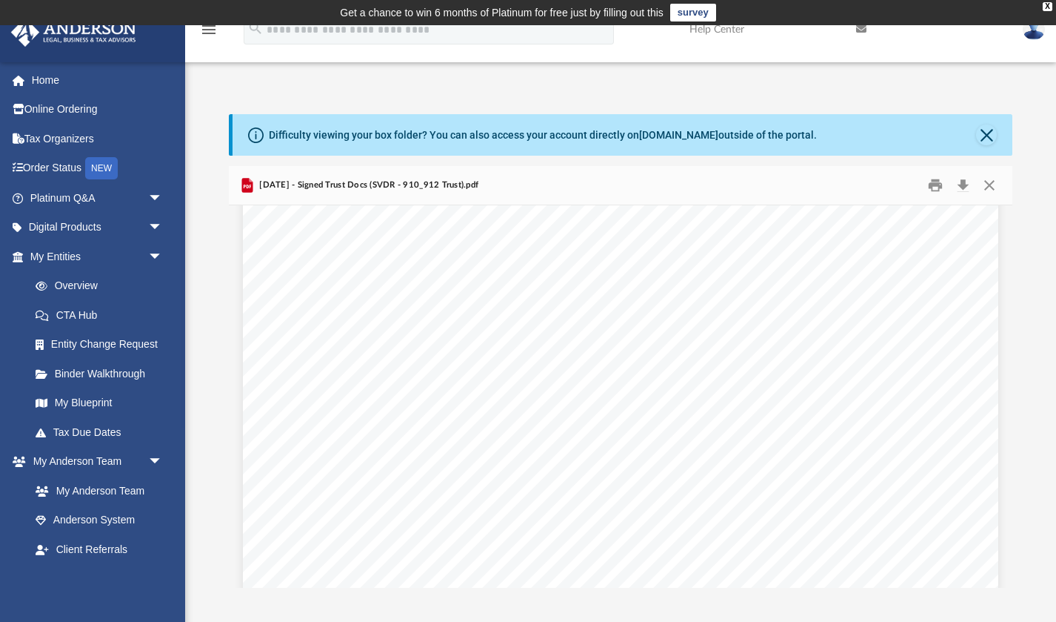
scroll to position [24442, 0]
